Goal: Information Seeking & Learning: Learn about a topic

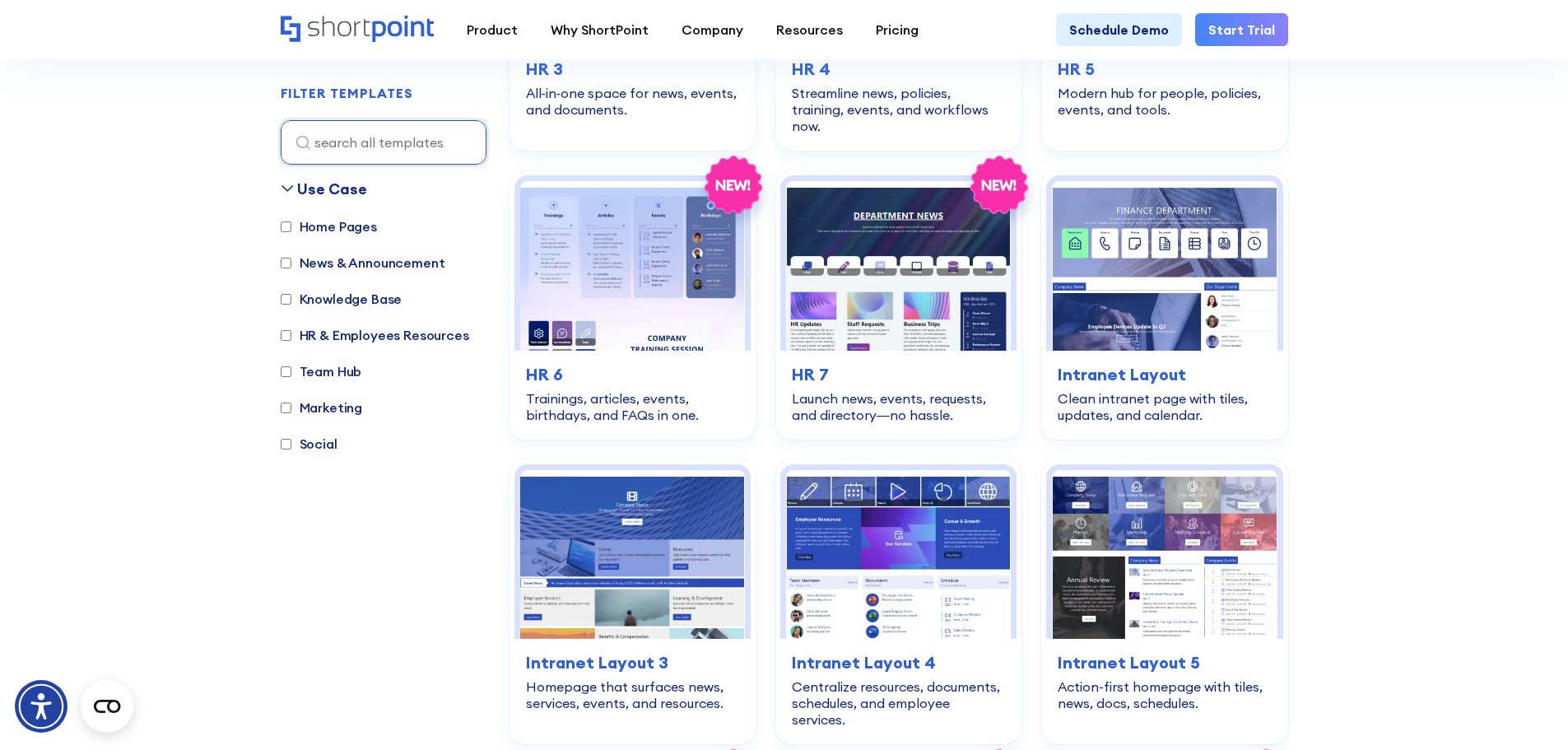
scroll to position [1004, 0]
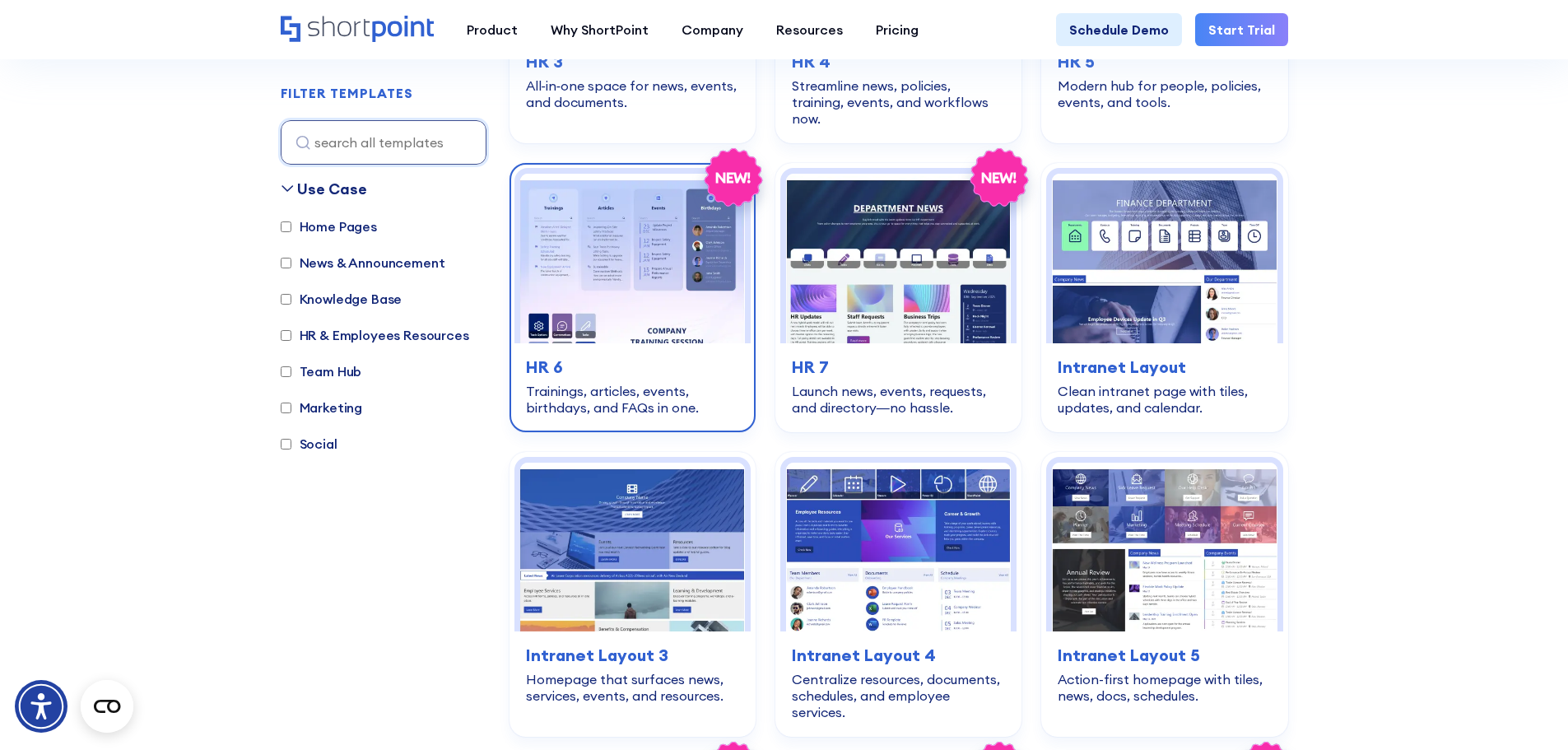
click at [616, 287] on img at bounding box center [633, 258] width 225 height 169
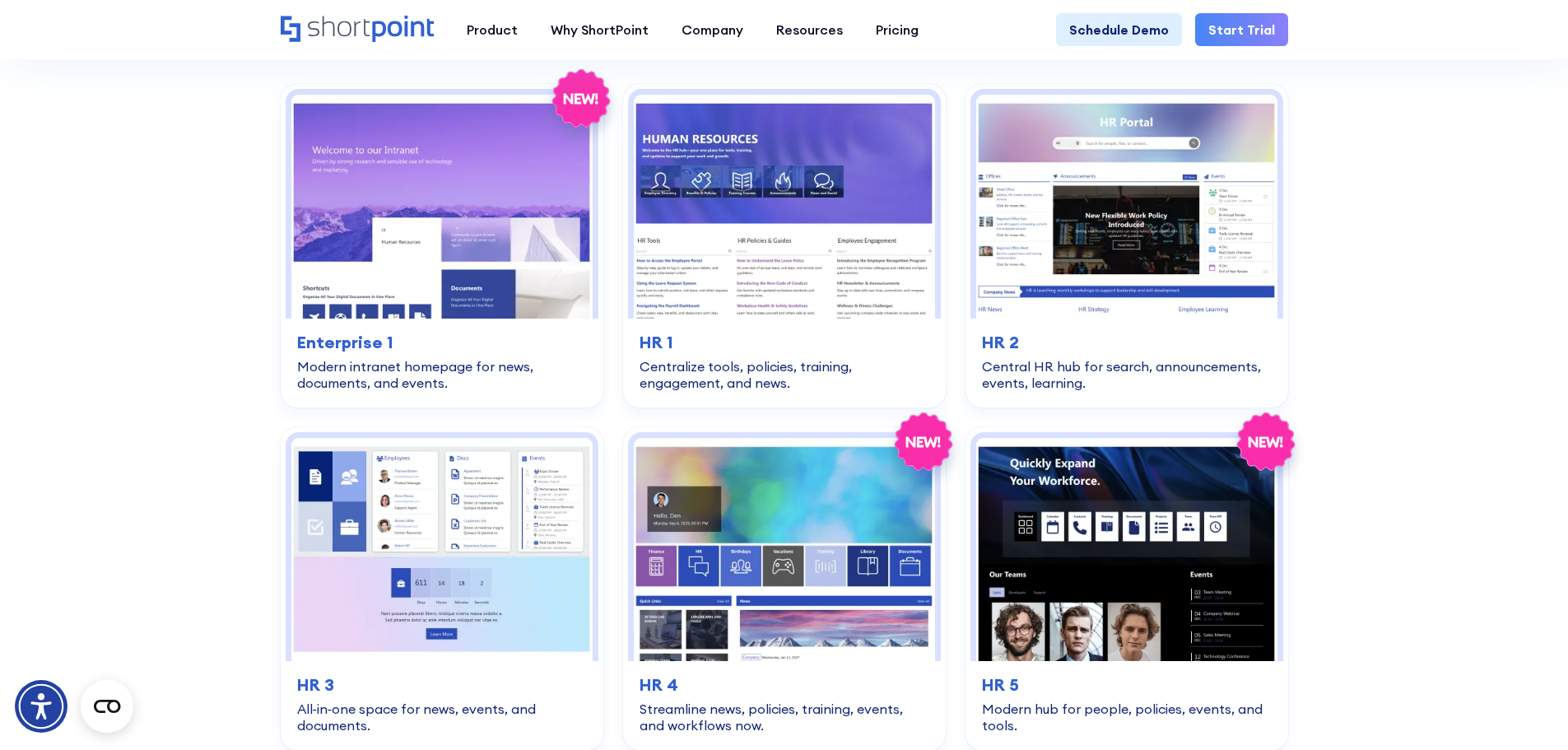
scroll to position [3237, 0]
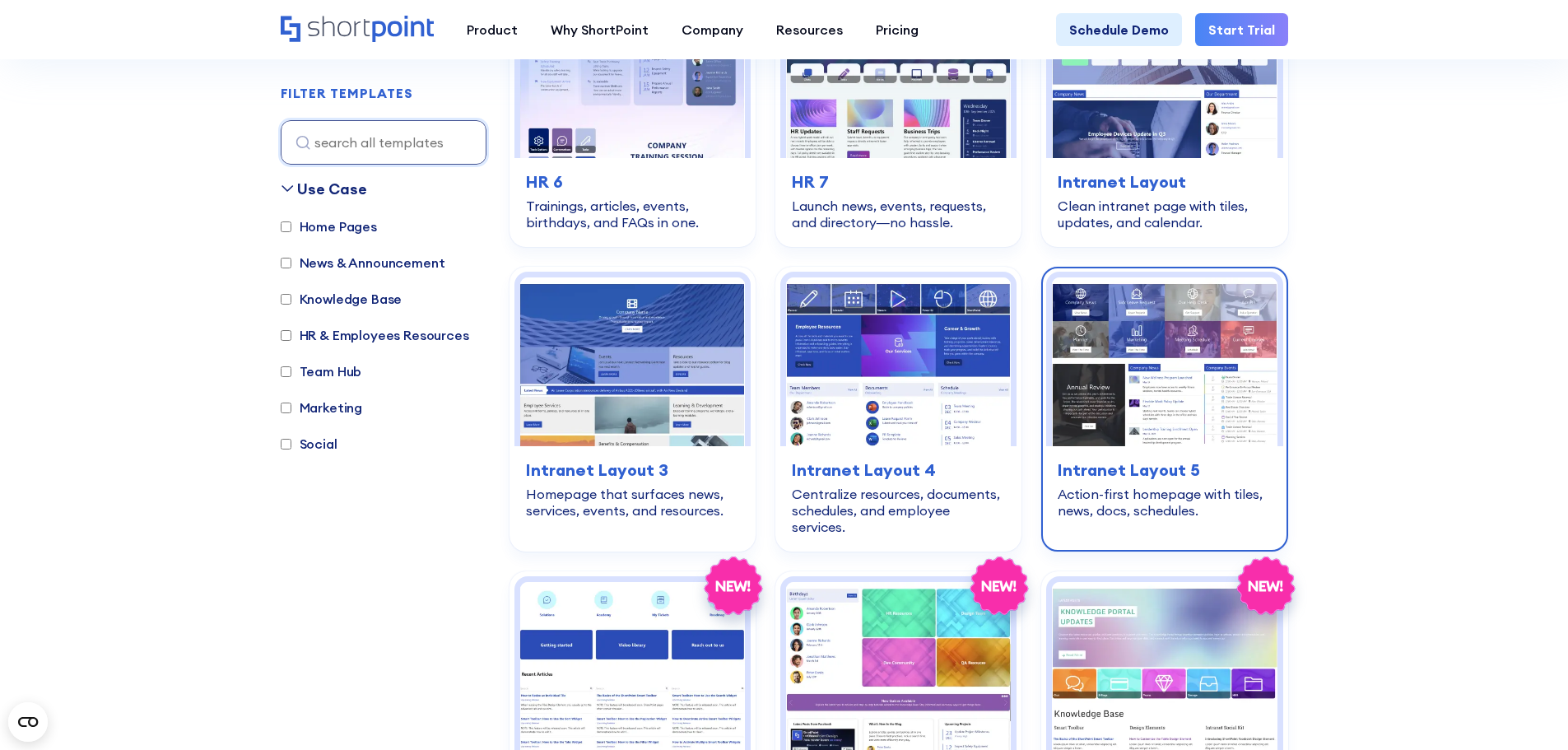
scroll to position [1191, 0]
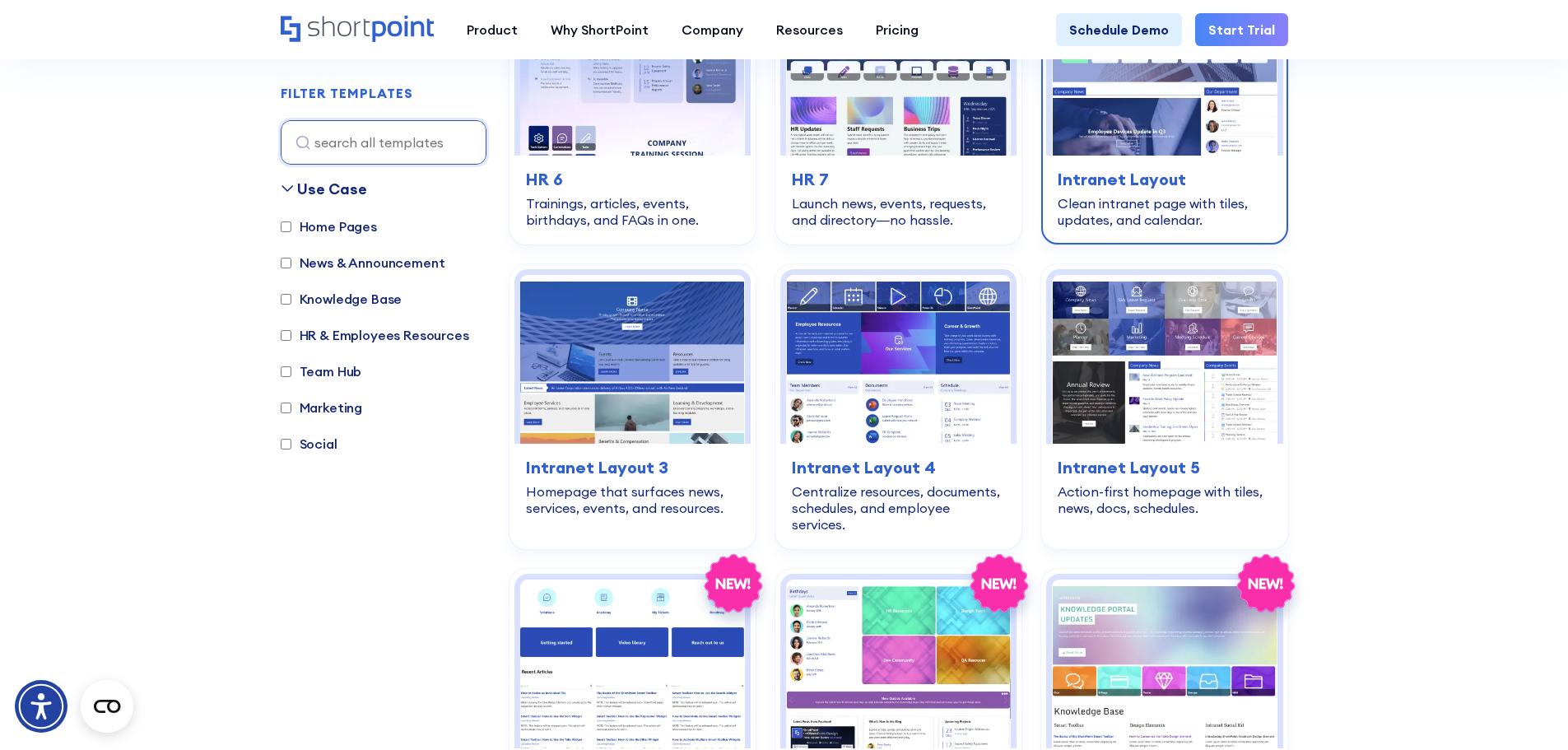
click at [1160, 195] on div "Clean intranet page with tiles, updates, and calendar." at bounding box center [1163, 212] width 213 height 33
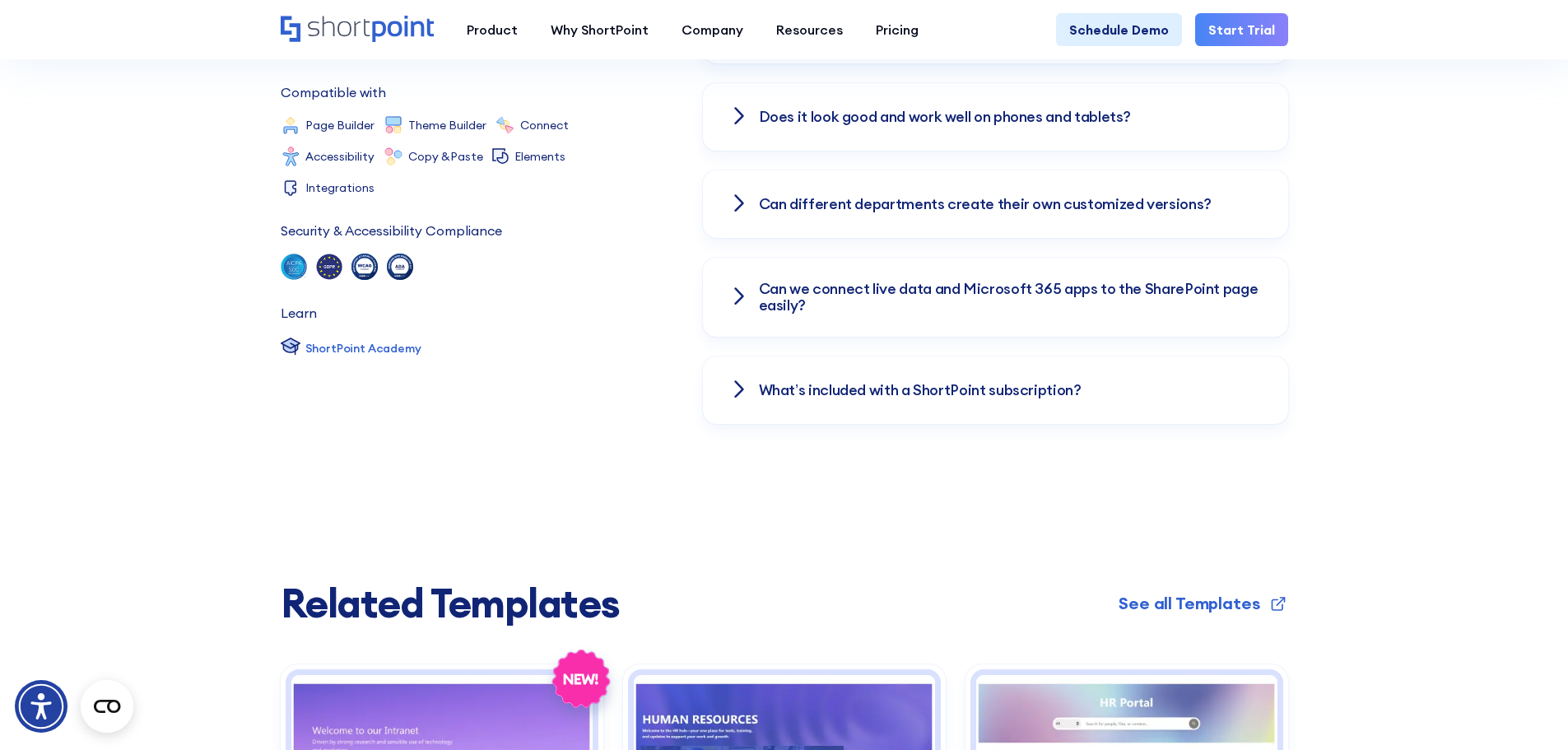
scroll to position [2565, 0]
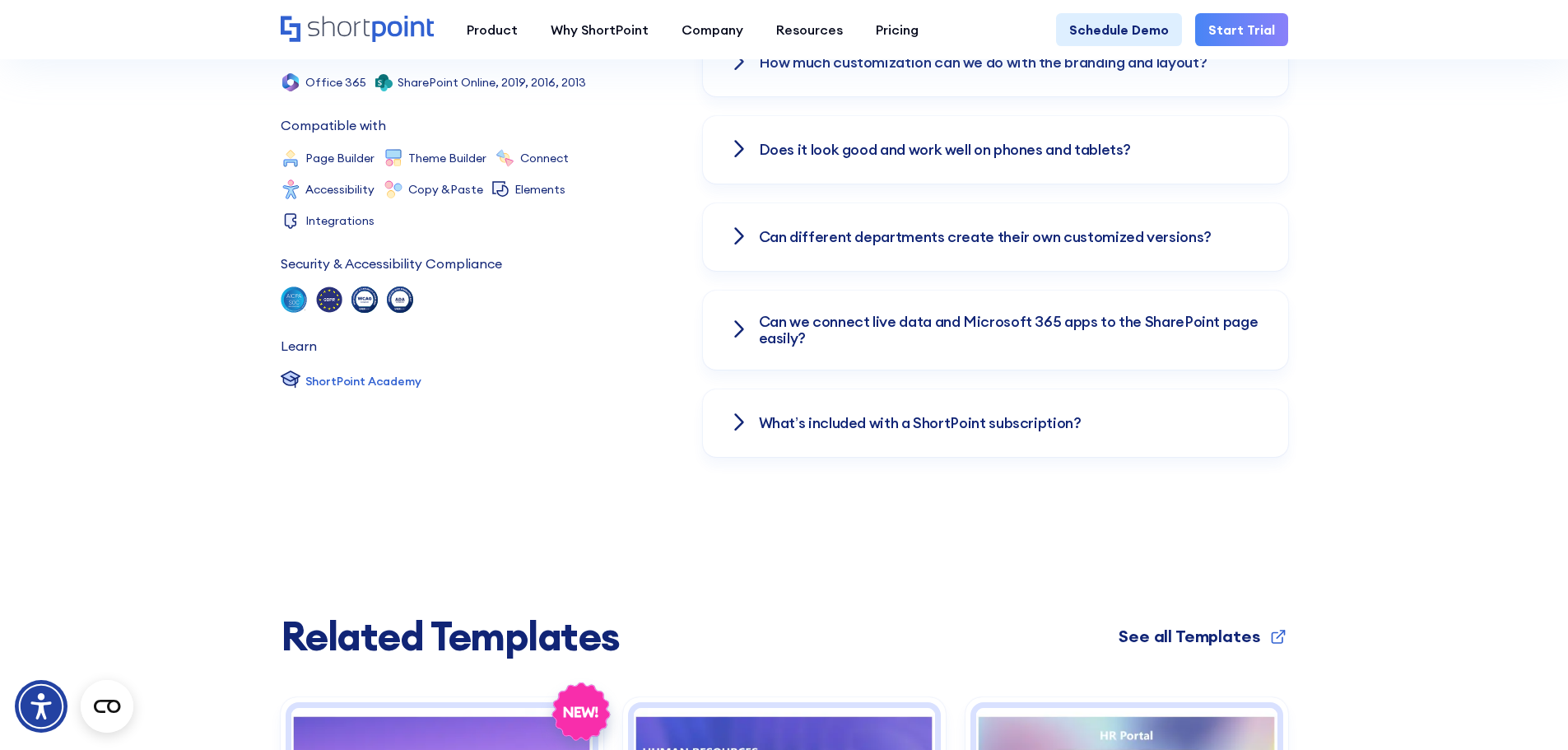
click at [1178, 639] on div "See all Templates" at bounding box center [1189, 636] width 141 height 25
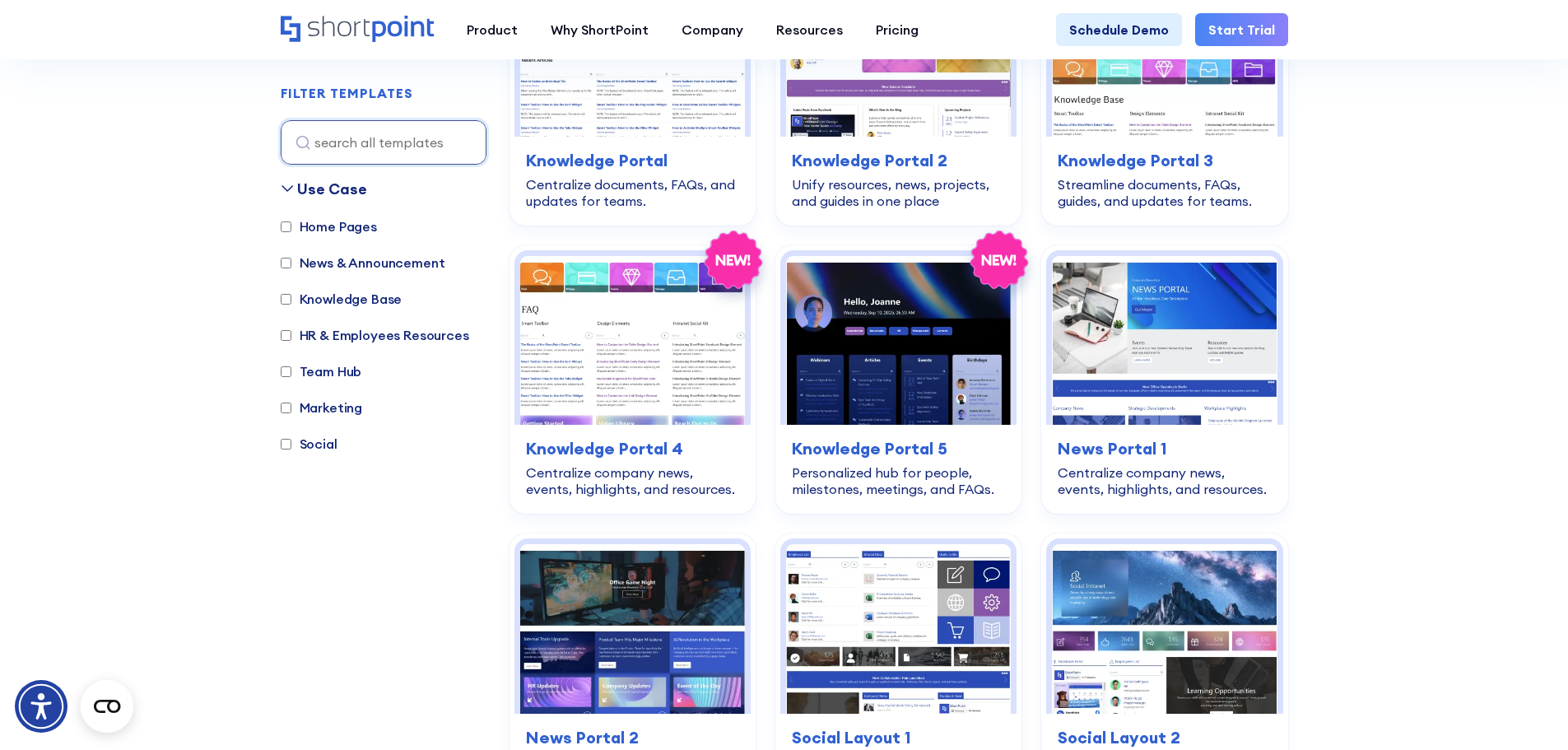
scroll to position [1804, 0]
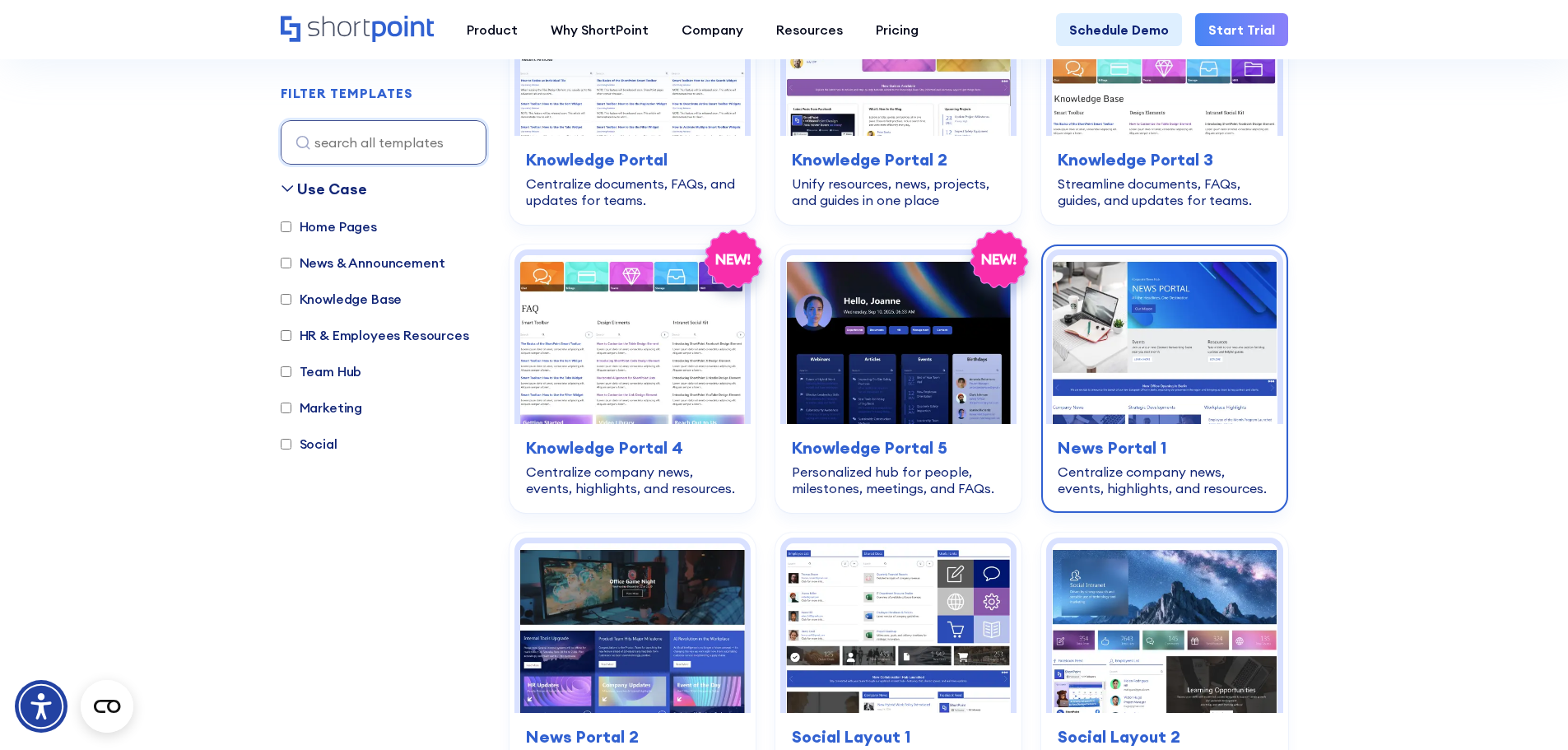
click at [1155, 294] on img at bounding box center [1164, 339] width 225 height 169
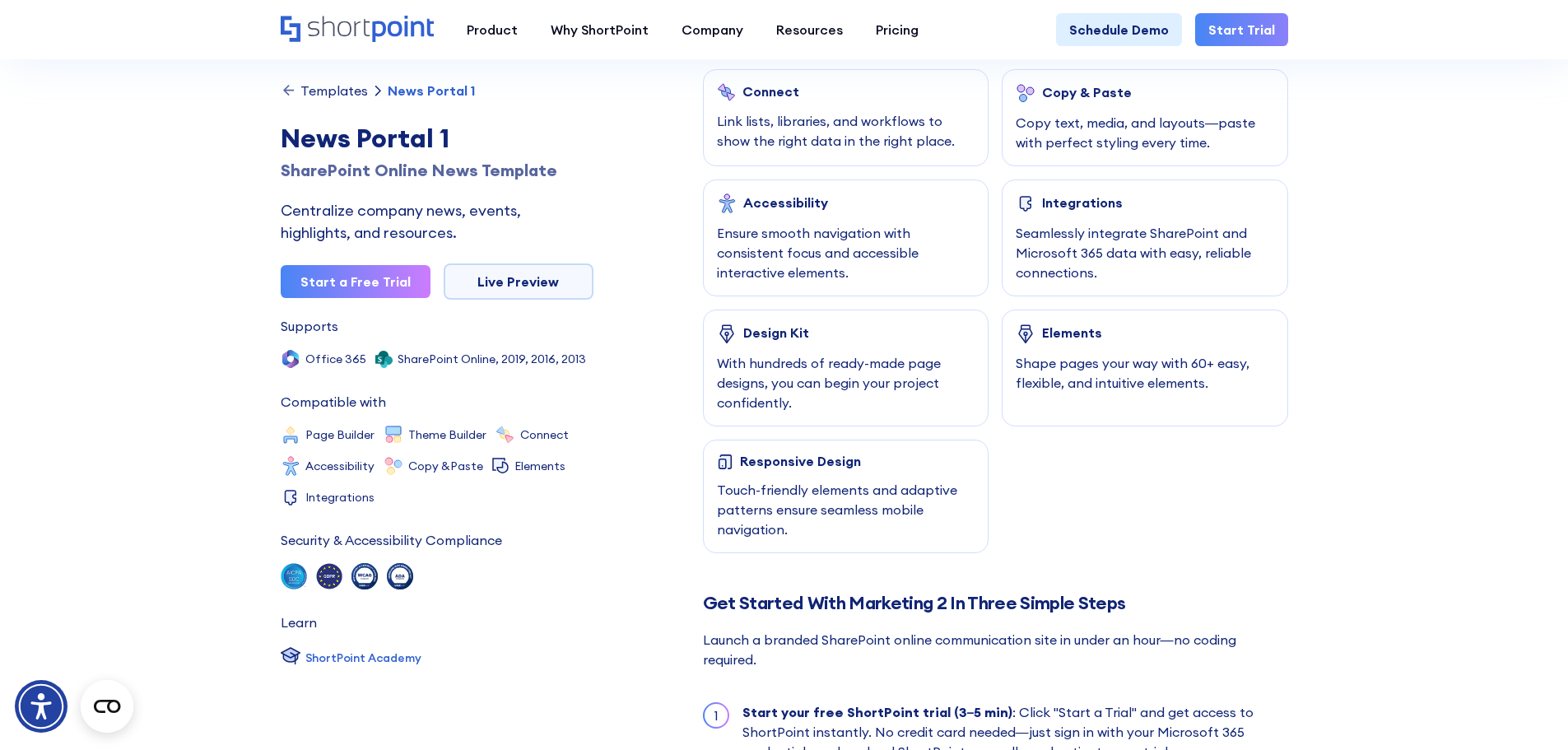
scroll to position [980, 0]
drag, startPoint x: 847, startPoint y: 566, endPoint x: 941, endPoint y: 571, distance: 94.1
click at [941, 596] on h2 "Get Started With Marketing 2 In Three Simple Steps" at bounding box center [995, 606] width 585 height 21
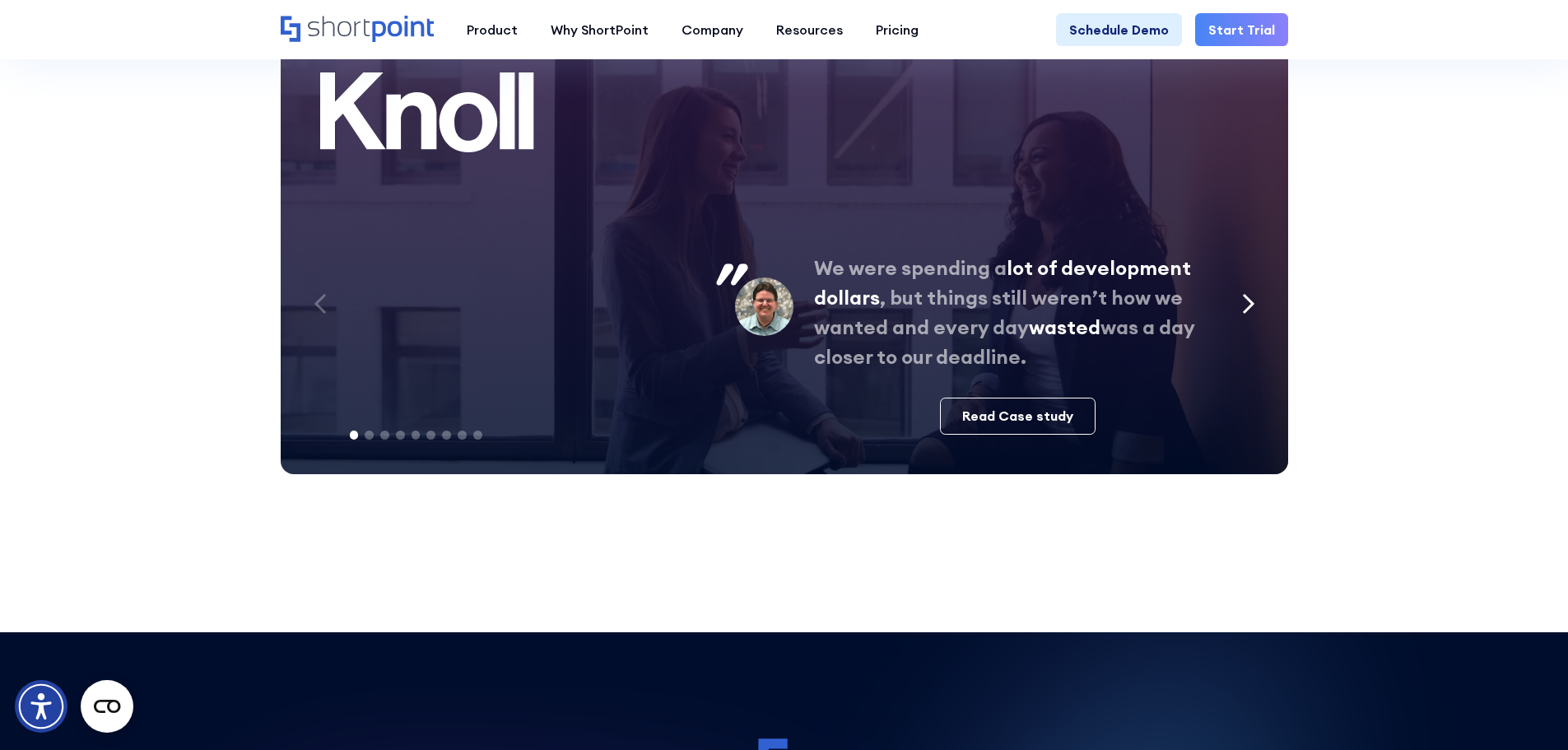
scroll to position [4042, 0]
